Goal: Transaction & Acquisition: Obtain resource

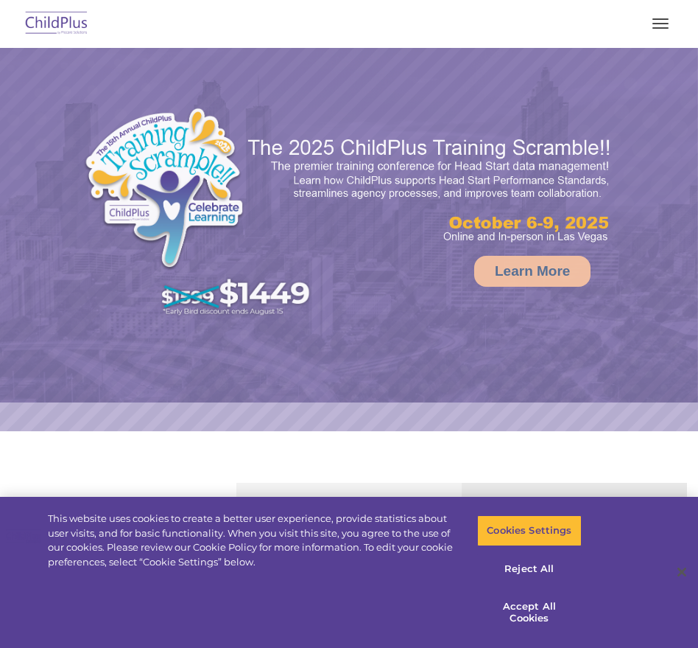
select select "MEDIUM"
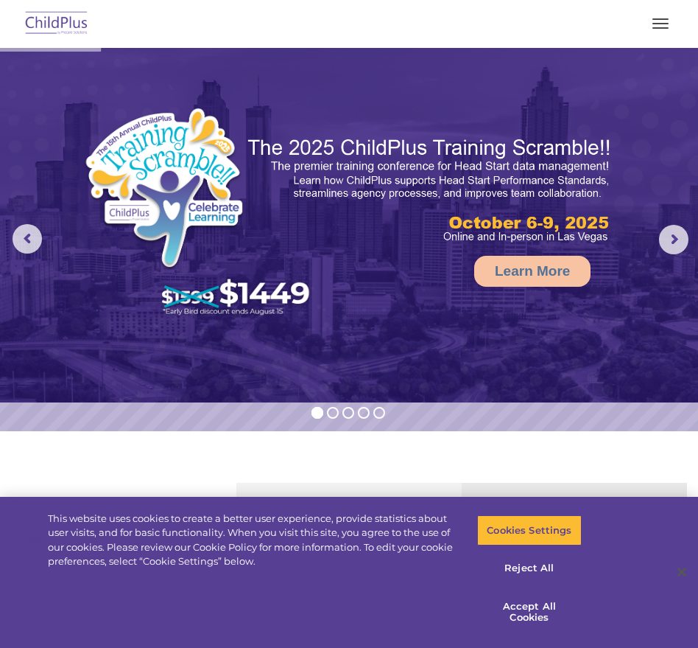
click at [654, 29] on button "button" at bounding box center [660, 24] width 31 height 24
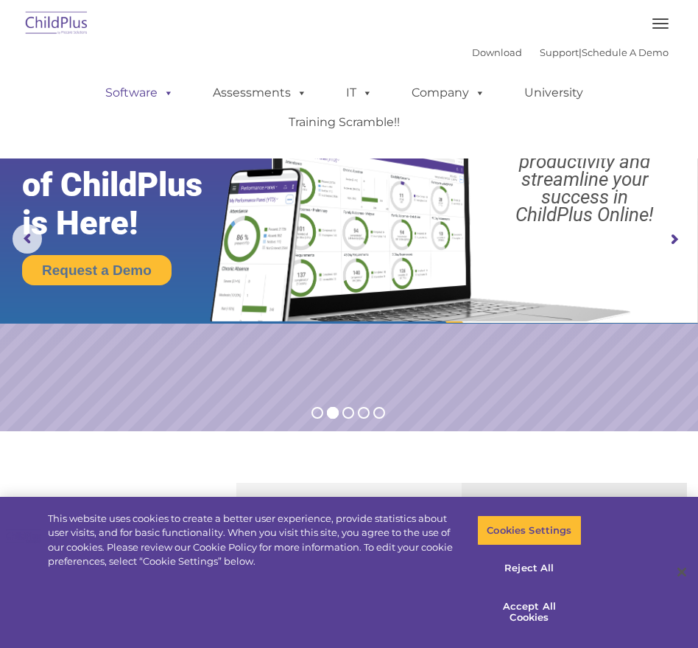
click at [153, 88] on link "Software" at bounding box center [140, 92] width 98 height 29
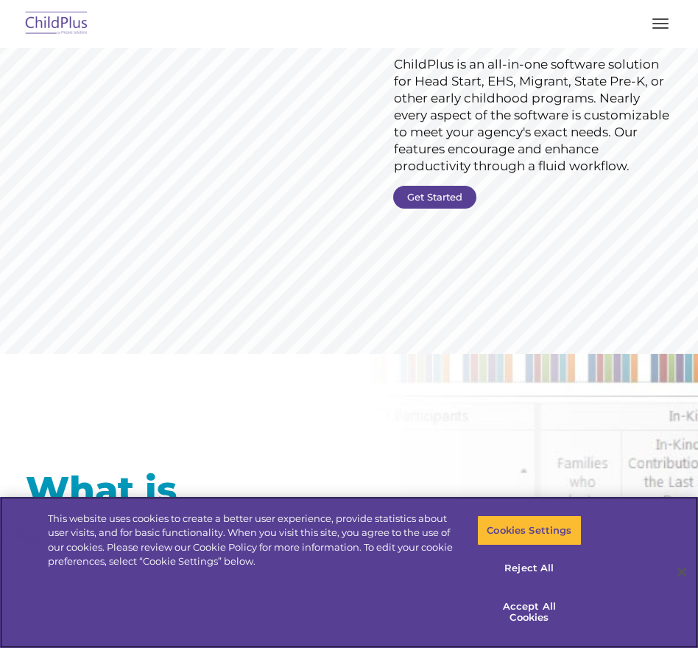
scroll to position [200, 0]
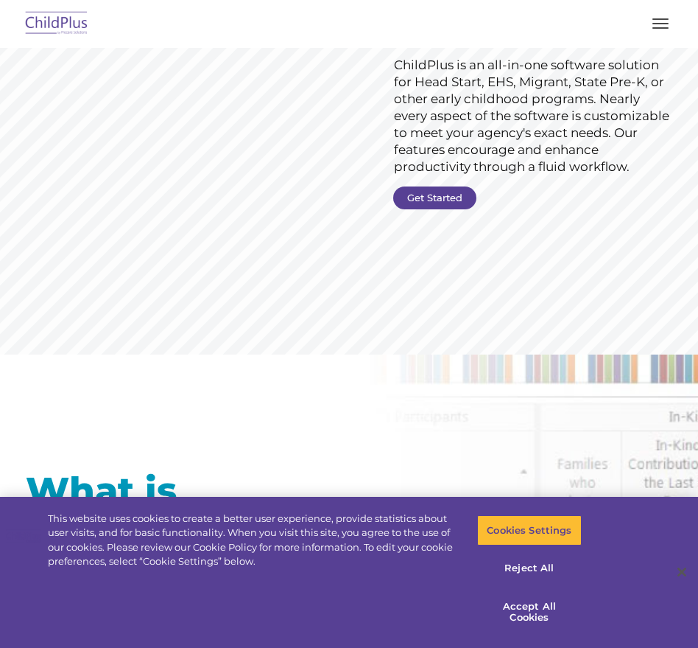
click at [424, 185] on rs-slide "Request Pricing ChildPlus is an all-in-one software solution for Head Start, EH…" at bounding box center [349, 100] width 698 height 507
click at [422, 195] on link "Get Started" at bounding box center [434, 197] width 83 height 23
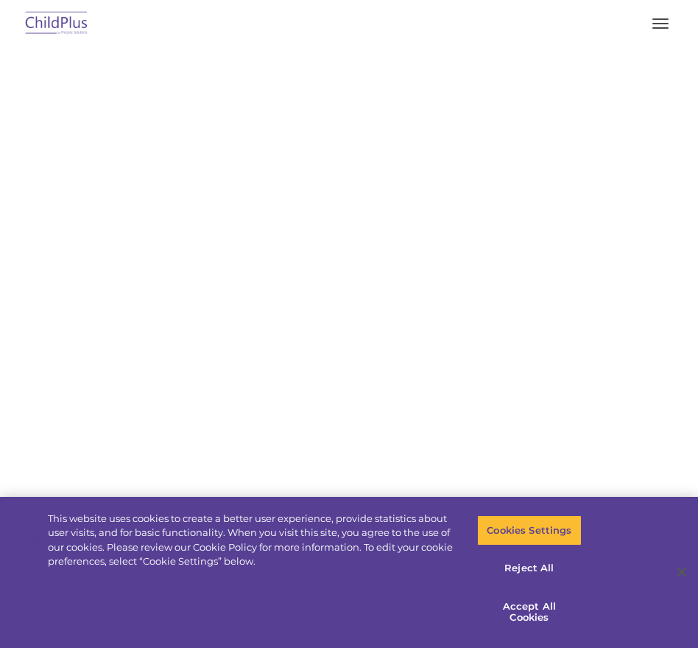
select select "MEDIUM"
